Goal: Task Accomplishment & Management: Use online tool/utility

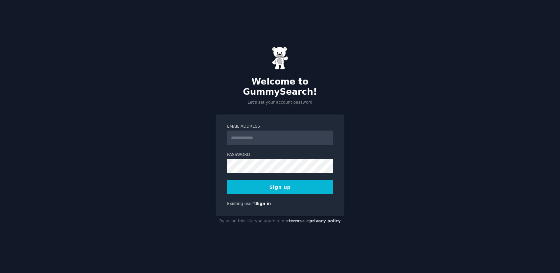
click at [243, 134] on input "Email Address" at bounding box center [280, 138] width 106 height 14
type input "**********"
click at [205, 153] on div "**********" at bounding box center [280, 136] width 560 height 273
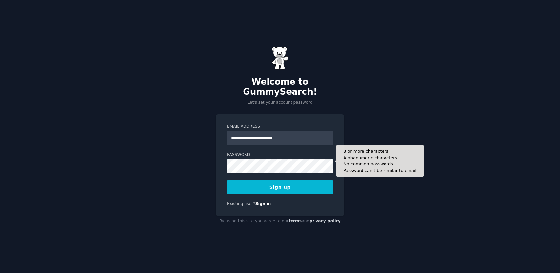
click at [271, 169] on form "**********" at bounding box center [280, 159] width 106 height 70
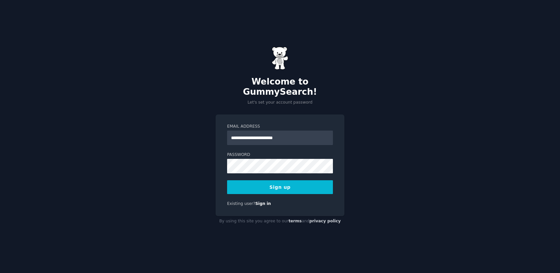
click at [287, 183] on button "Sign up" at bounding box center [280, 187] width 106 height 14
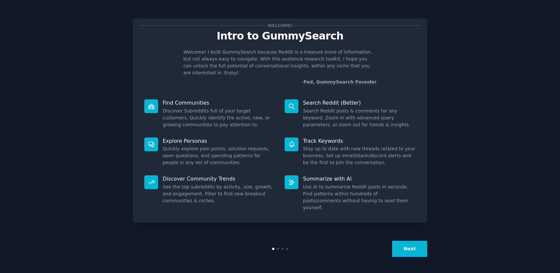
click at [413, 249] on button "Next" at bounding box center [409, 249] width 35 height 16
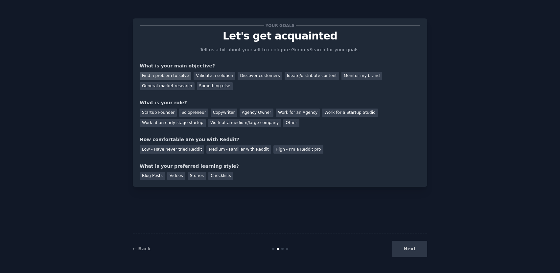
click at [180, 76] on div "Find a problem to solve" at bounding box center [166, 76] width 52 height 8
click at [195, 114] on div "Solopreneur" at bounding box center [193, 112] width 29 height 8
click at [235, 149] on div "Medium - Familiar with Reddit" at bounding box center [238, 149] width 64 height 8
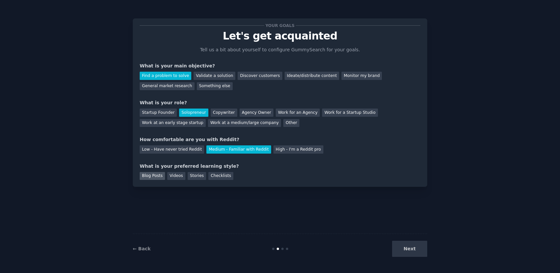
click at [155, 174] on div "Blog Posts" at bounding box center [152, 176] width 25 height 8
click at [410, 248] on button "Next" at bounding box center [409, 249] width 35 height 16
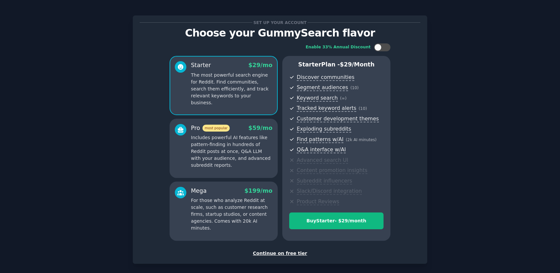
scroll to position [7, 0]
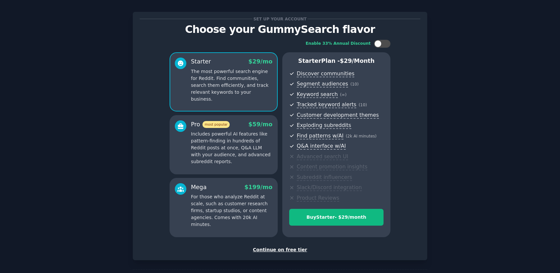
click at [285, 250] on div "Continue on free tier" at bounding box center [280, 249] width 281 height 7
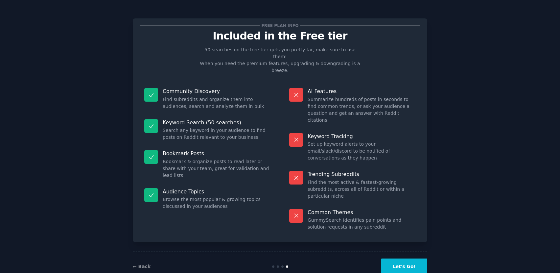
click at [407, 258] on button "Let's Go!" at bounding box center [404, 266] width 46 height 16
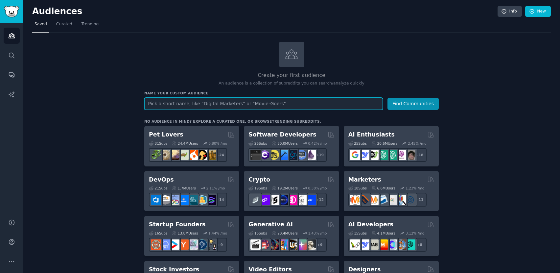
click at [286, 101] on input "text" at bounding box center [263, 104] width 239 height 12
type input "spiritual quotes [PERSON_NAME]"
click at [388, 98] on button "Find Communities" at bounding box center [413, 104] width 51 height 12
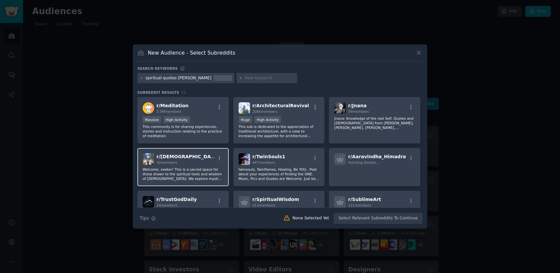
click at [183, 155] on span "r/ [DEMOGRAPHIC_DATA]" at bounding box center [187, 156] width 62 height 5
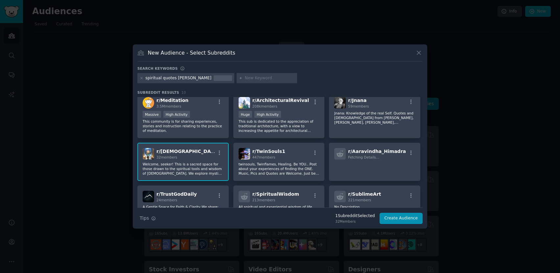
scroll to position [8, 0]
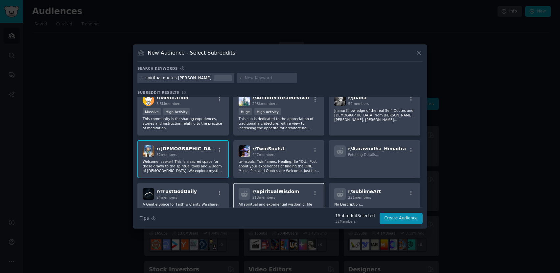
click at [278, 193] on span "r/ SpiritualWisdom" at bounding box center [275, 191] width 47 height 5
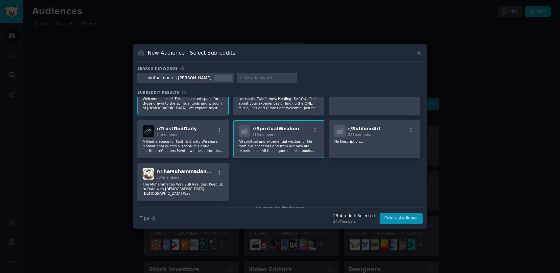
scroll to position [75, 0]
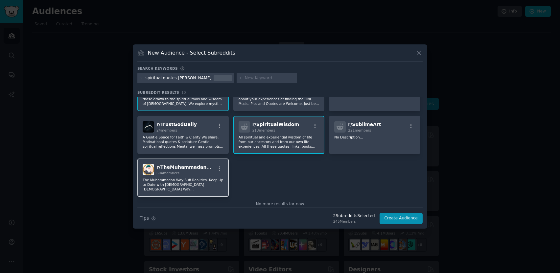
click at [195, 176] on div "r/ TheMuhammadanWay 604 members The Muhammadan Way Sufi Realities. Keep Up to D…" at bounding box center [182, 177] width 91 height 38
click at [185, 175] on div "604 members" at bounding box center [185, 173] width 59 height 5
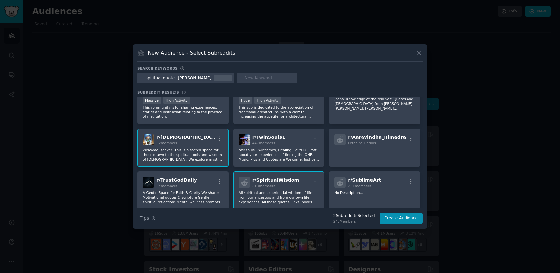
scroll to position [0, 0]
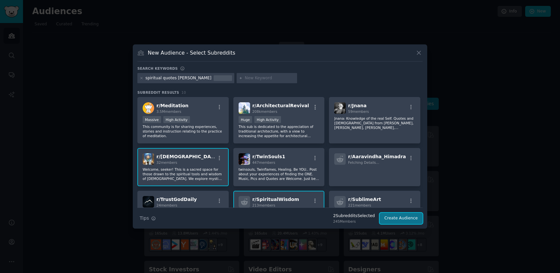
click at [399, 220] on button "Create Audience" at bounding box center [401, 218] width 43 height 11
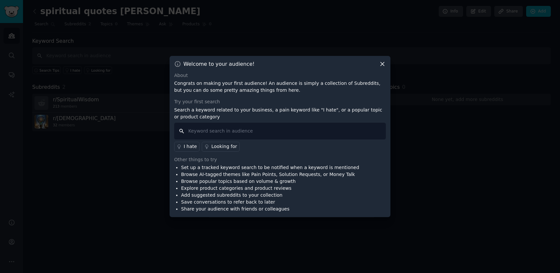
click at [268, 131] on input "text" at bounding box center [280, 131] width 212 height 17
type input "quotes awakening"
click at [182, 132] on input "quotes awakening" at bounding box center [280, 131] width 212 height 17
drag, startPoint x: 239, startPoint y: 126, endPoint x: 239, endPoint y: 130, distance: 3.3
click at [239, 130] on input "quotes awakening" at bounding box center [280, 131] width 212 height 17
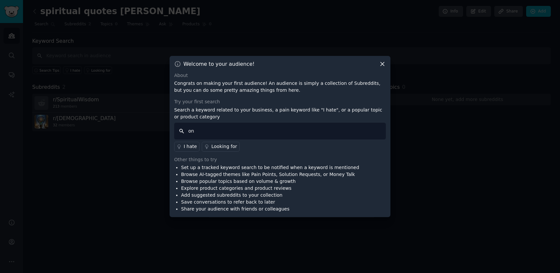
type input "o"
type input "no deep quotes enlightment"
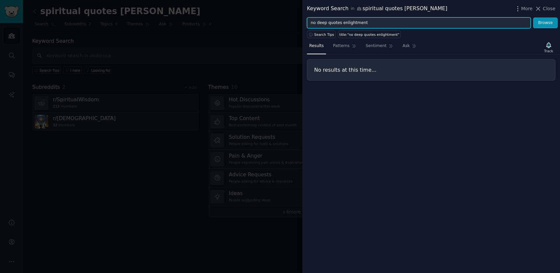
click at [367, 21] on input "no deep quotes enlightment" at bounding box center [419, 22] width 224 height 11
click at [533, 17] on button "Browse" at bounding box center [545, 22] width 25 height 11
drag, startPoint x: 327, startPoint y: 23, endPoint x: 292, endPoint y: 21, distance: 35.2
click at [292, 21] on div "Keyword Search in spiritual quotes [PERSON_NAME] More Close no deep quotes Brow…" at bounding box center [280, 136] width 560 height 273
click at [533, 17] on button "Browse" at bounding box center [545, 22] width 25 height 11
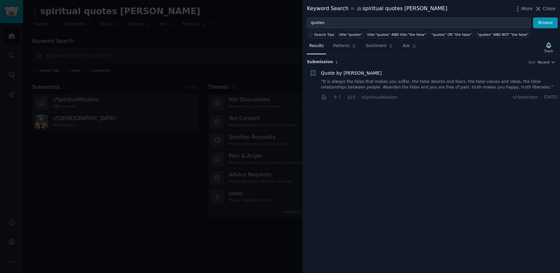
click at [393, 82] on link "“It is always the false that makes you suffer, the false desires and fears, the…" at bounding box center [439, 85] width 237 height 12
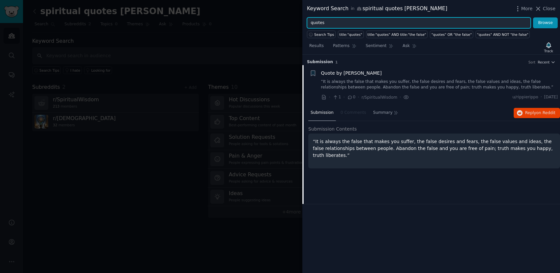
drag, startPoint x: 330, startPoint y: 24, endPoint x: 294, endPoint y: 22, distance: 35.9
click at [294, 22] on div "Keyword Search in spiritual quotes [PERSON_NAME] More Close quotes Browse Searc…" at bounding box center [280, 136] width 560 height 273
type input "[PERSON_NAME]"
click at [533, 17] on button "Browse" at bounding box center [545, 22] width 25 height 11
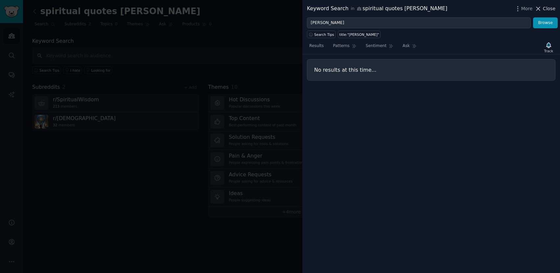
click at [550, 11] on span "Close" at bounding box center [549, 8] width 12 height 7
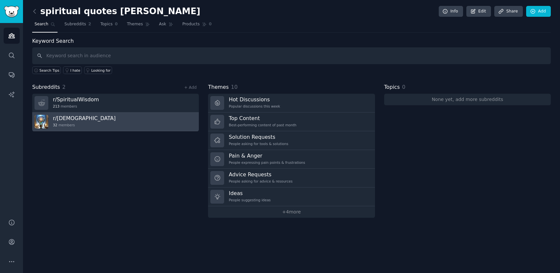
click at [88, 122] on div "r/ [DEMOGRAPHIC_DATA] 32 members" at bounding box center [84, 122] width 63 height 14
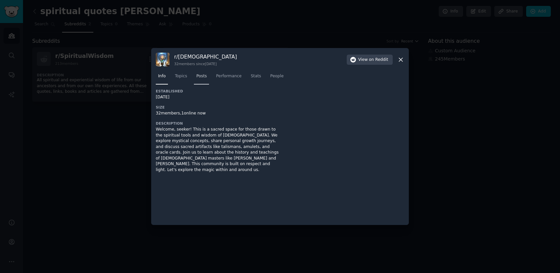
click at [202, 76] on span "Posts" at bounding box center [201, 76] width 11 height 6
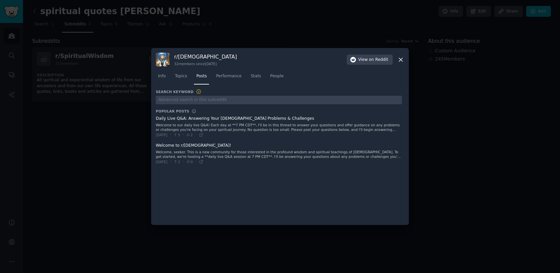
click at [398, 60] on icon at bounding box center [400, 59] width 7 height 7
